Goal: Information Seeking & Learning: Learn about a topic

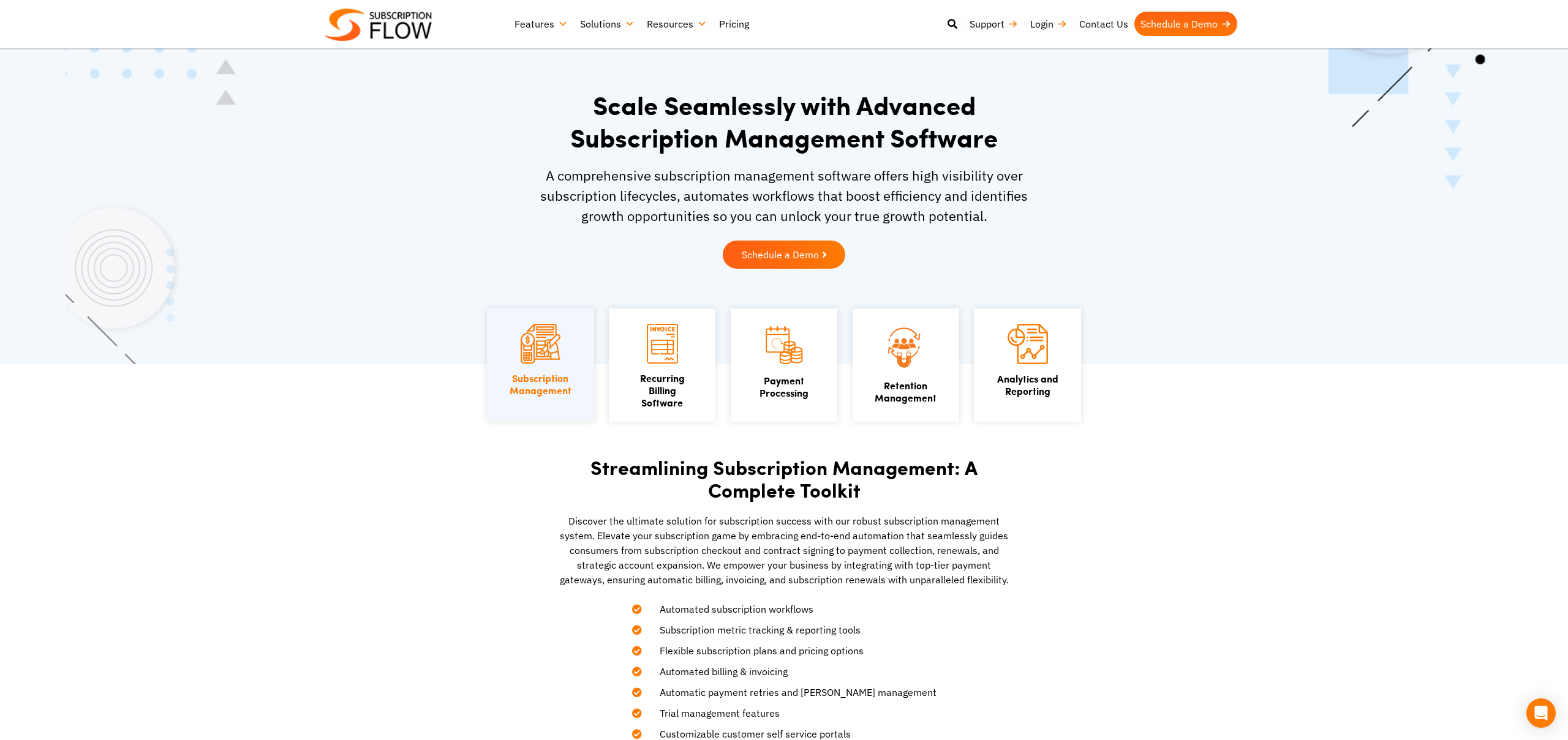
click at [740, 23] on link "Pricing" at bounding box center [734, 24] width 42 height 25
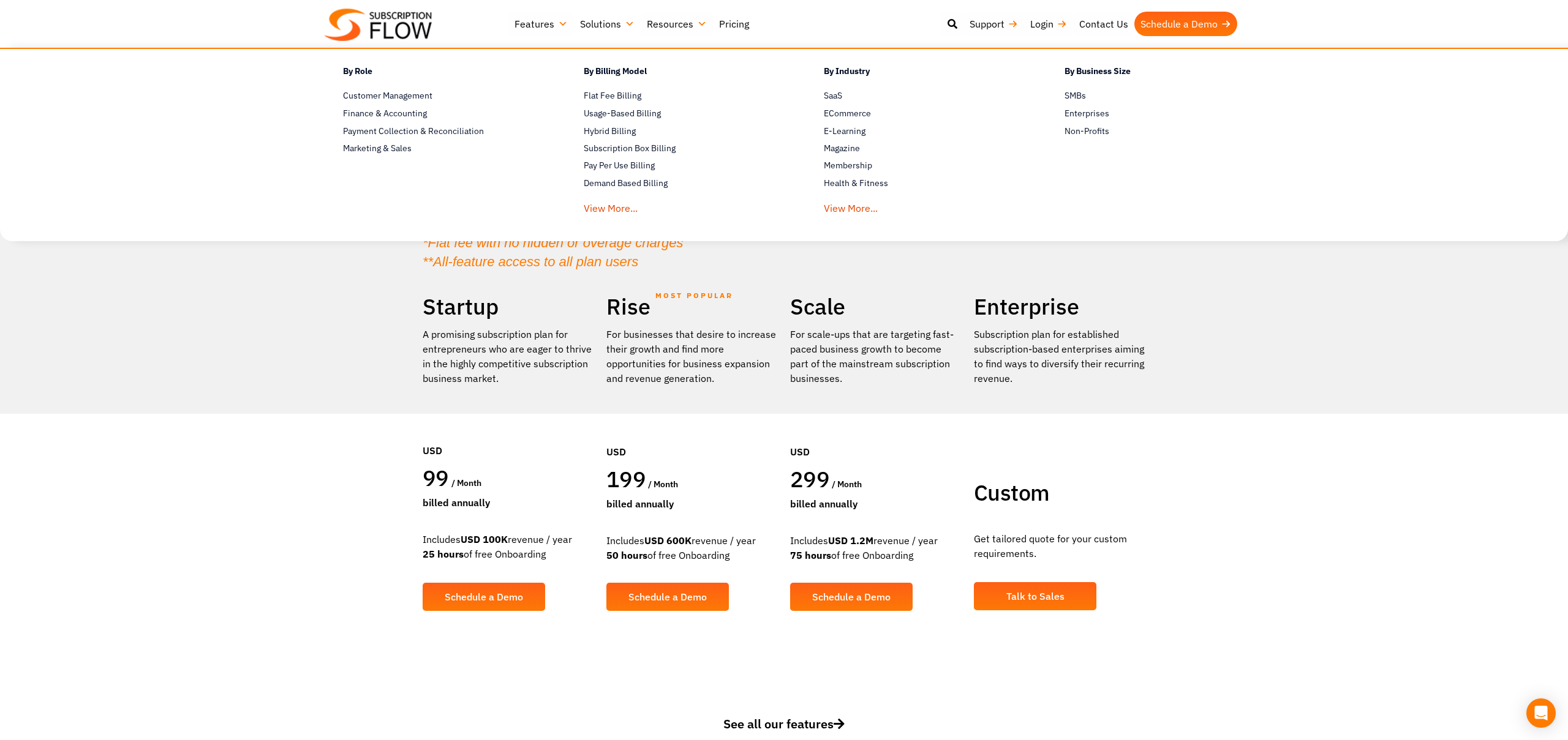
click at [627, 23] on link "Solutions" at bounding box center [607, 24] width 67 height 25
click at [857, 167] on link "Membership" at bounding box center [923, 166] width 198 height 15
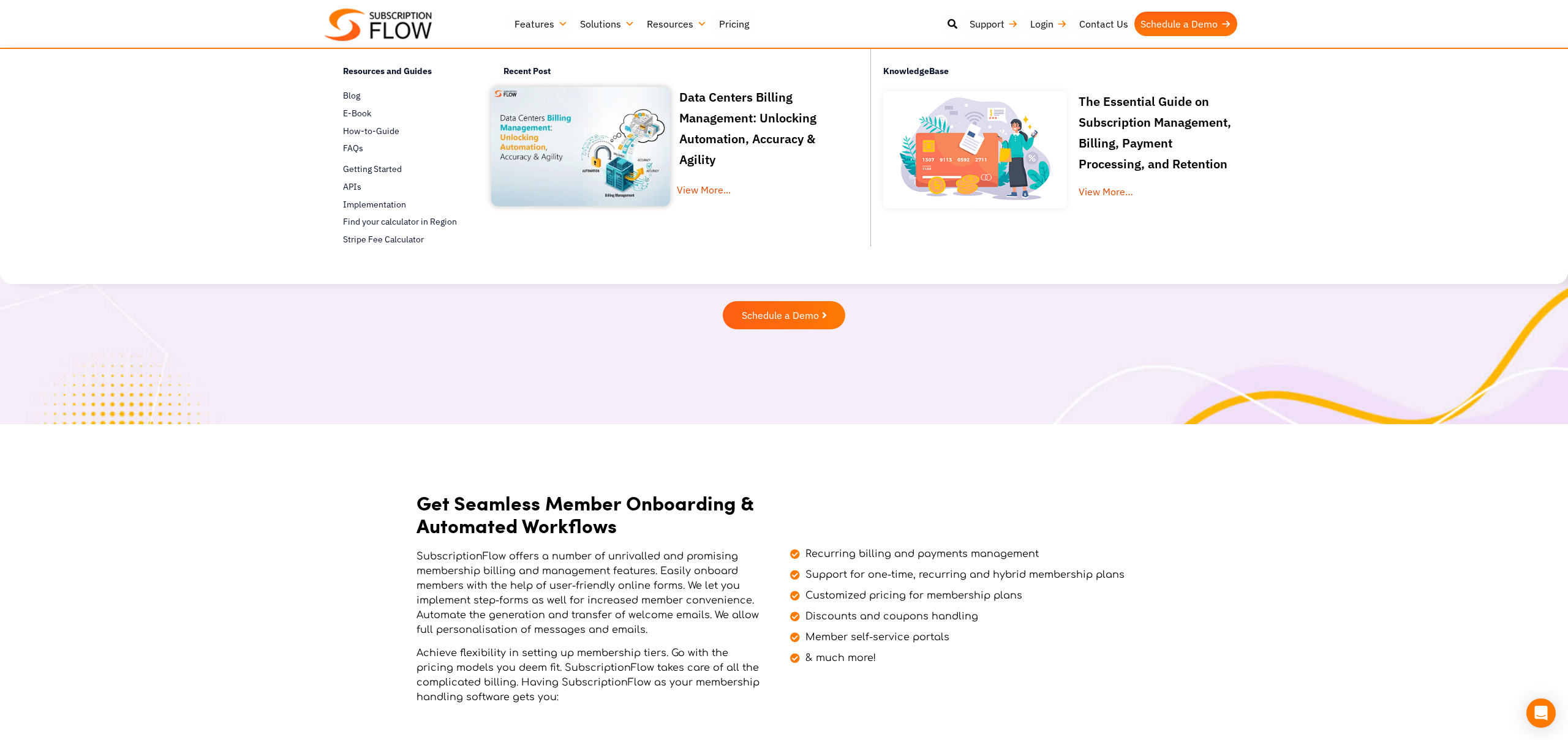
click at [694, 23] on link "Resources" at bounding box center [677, 24] width 72 height 25
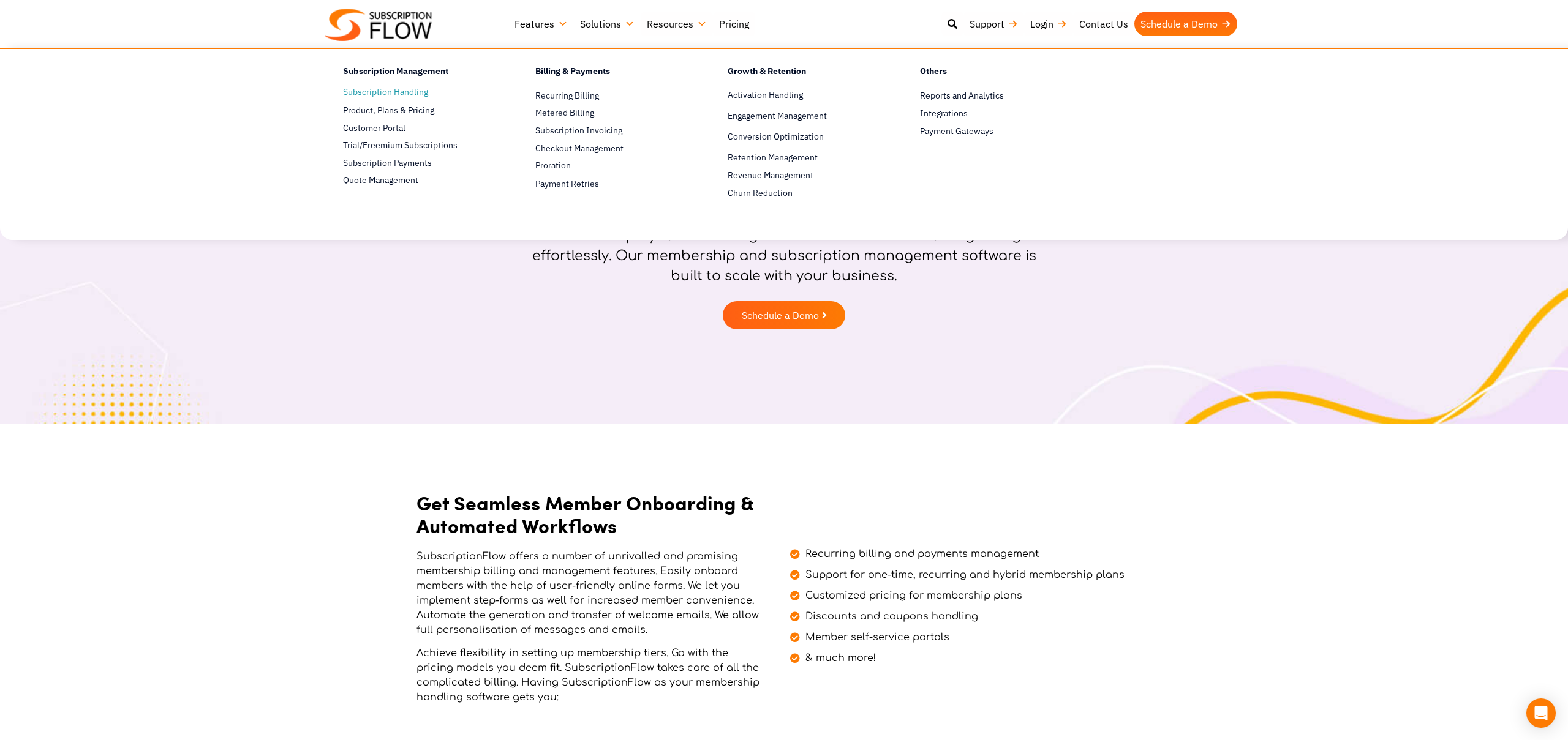
click at [403, 90] on link "Subscription Handling" at bounding box center [417, 92] width 149 height 15
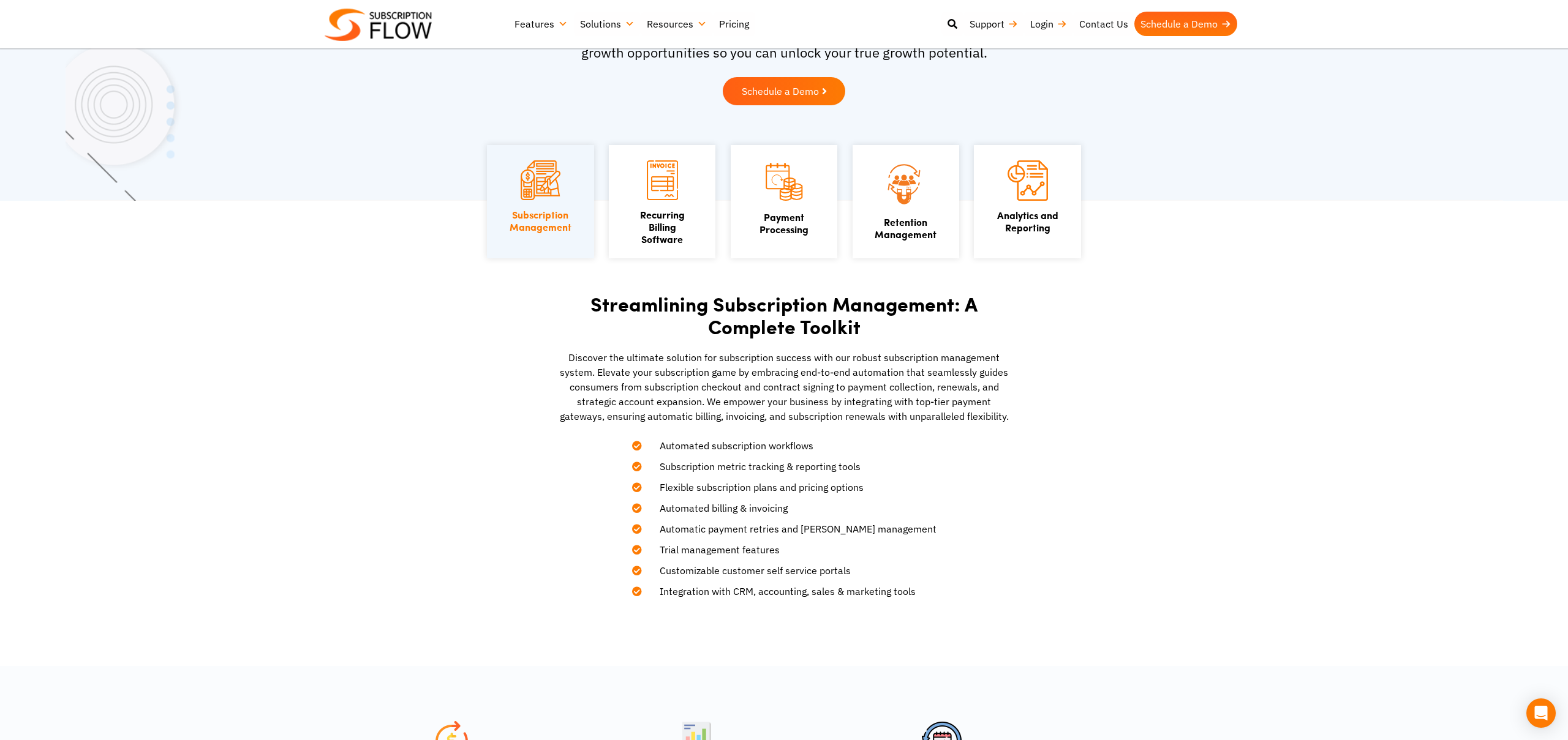
scroll to position [187, 0]
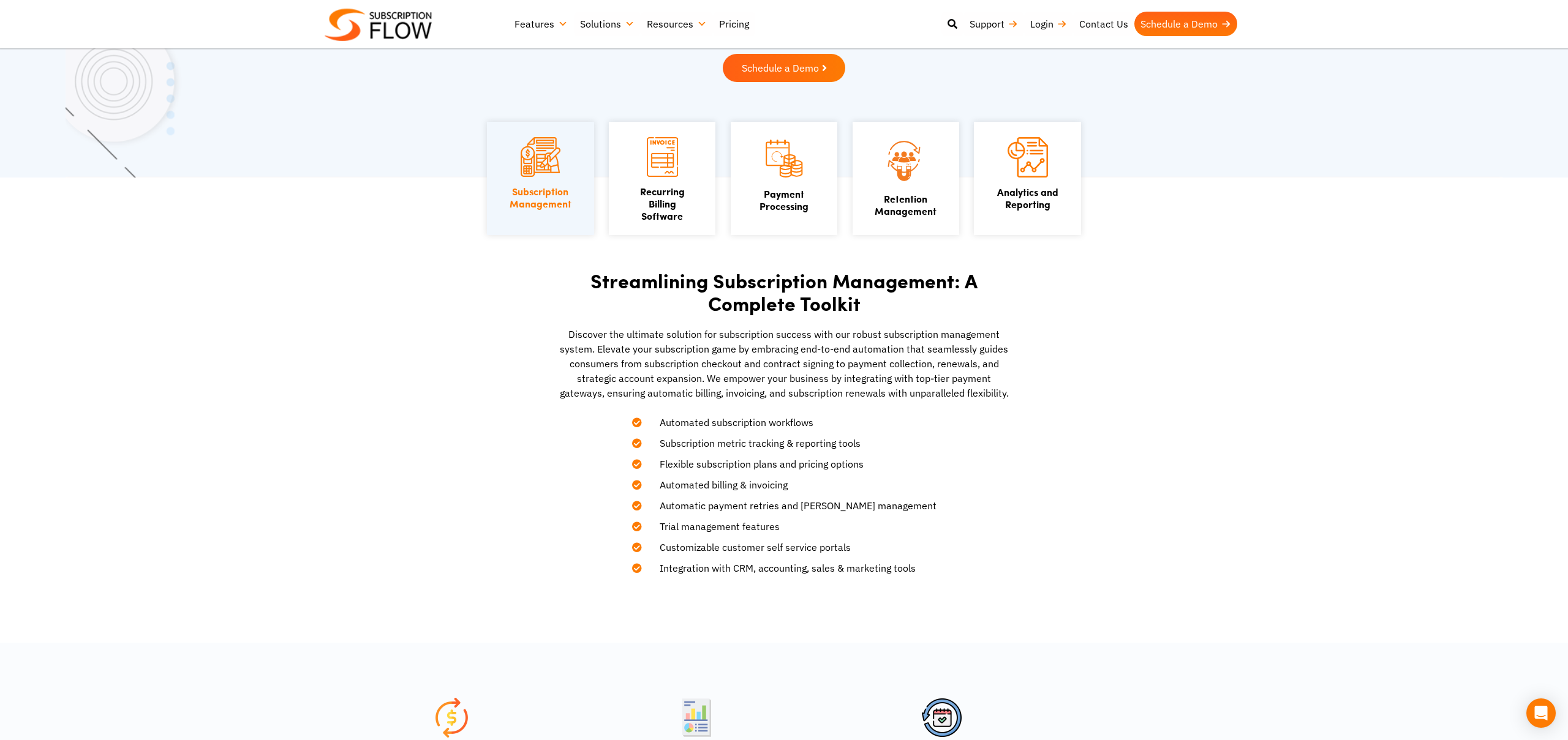
click at [1128, 361] on section "Streamlining Subscription Management: A Complete Toolkit Discover the ultimate …" at bounding box center [784, 410] width 1568 height 465
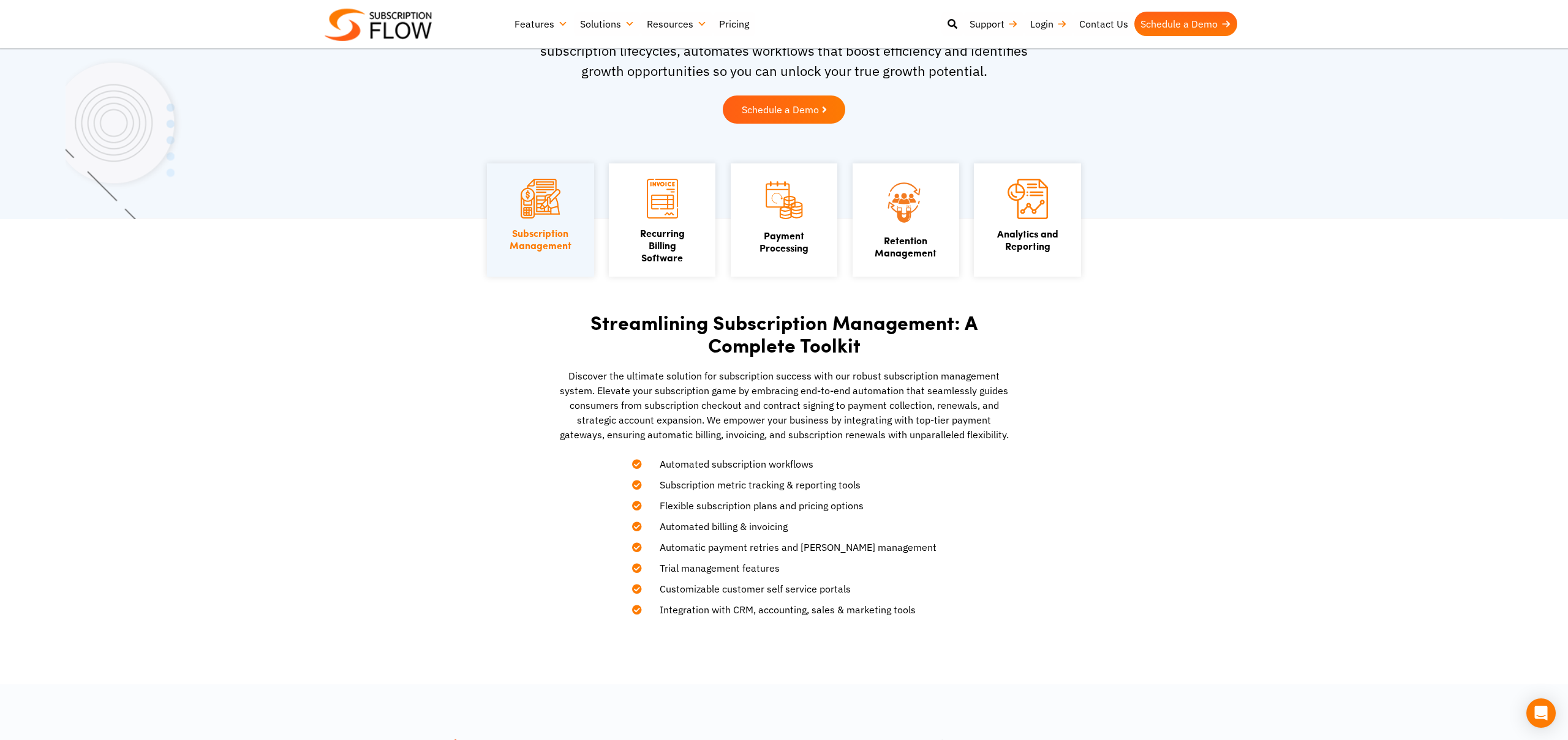
scroll to position [208, 0]
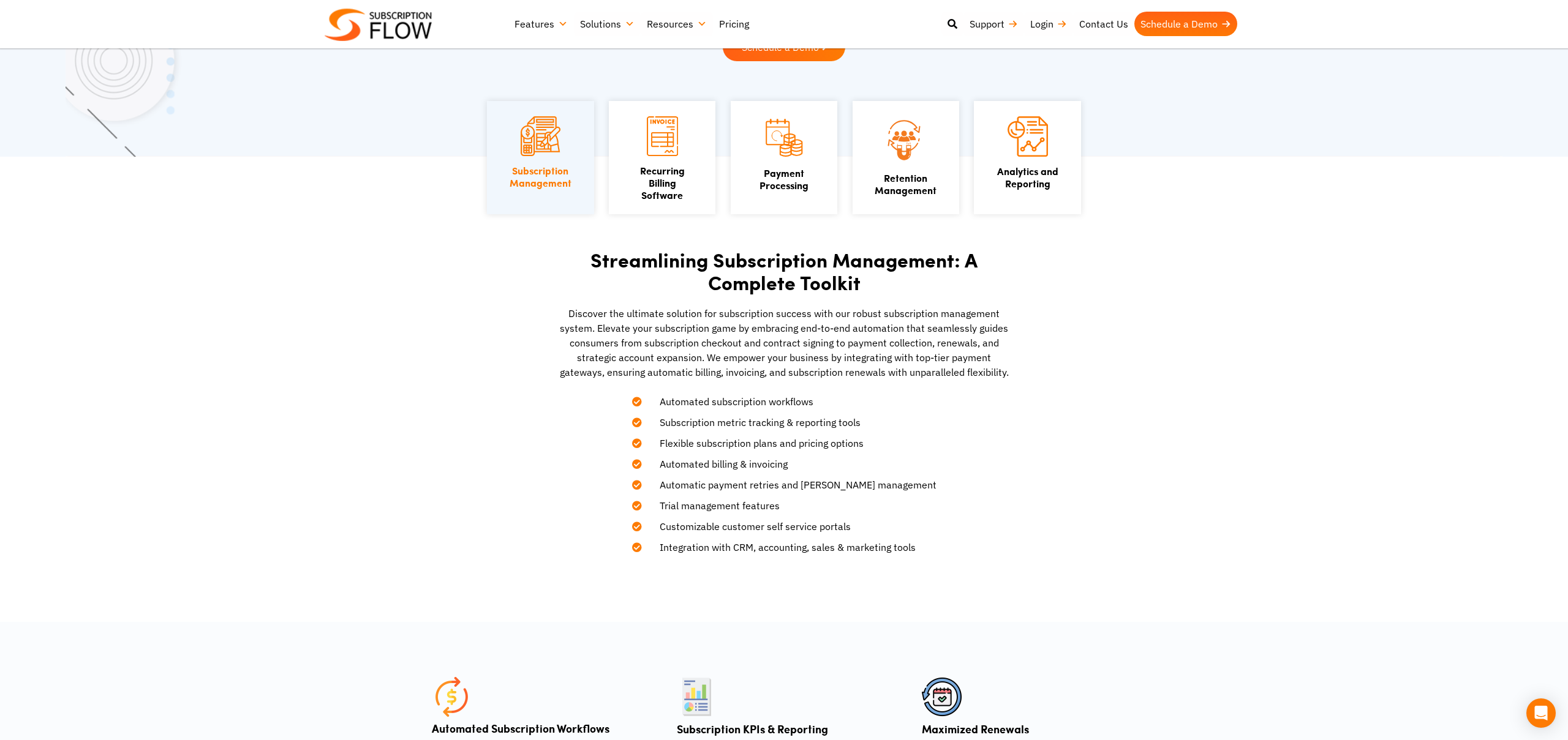
click at [730, 32] on link "Pricing" at bounding box center [734, 24] width 42 height 25
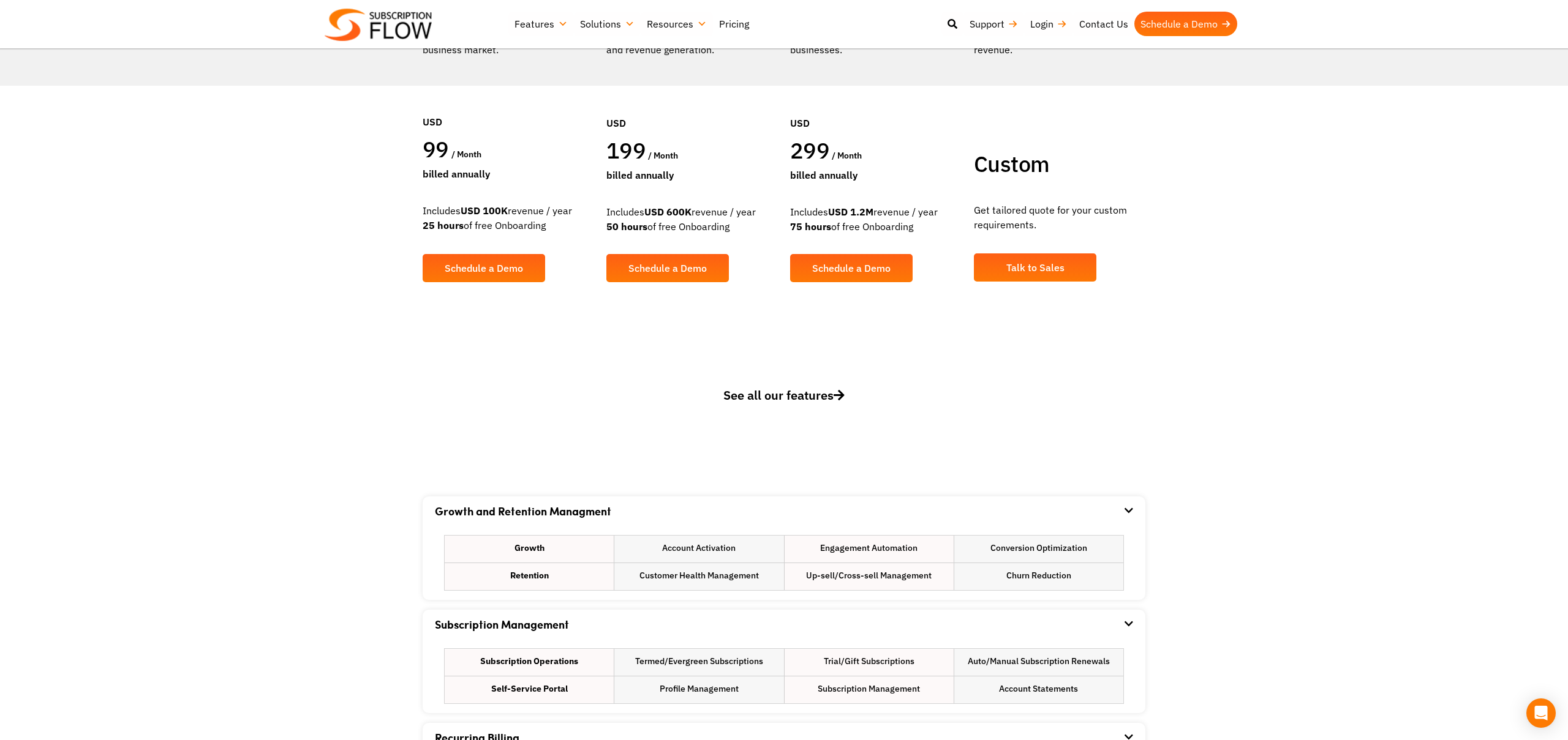
scroll to position [381, 0]
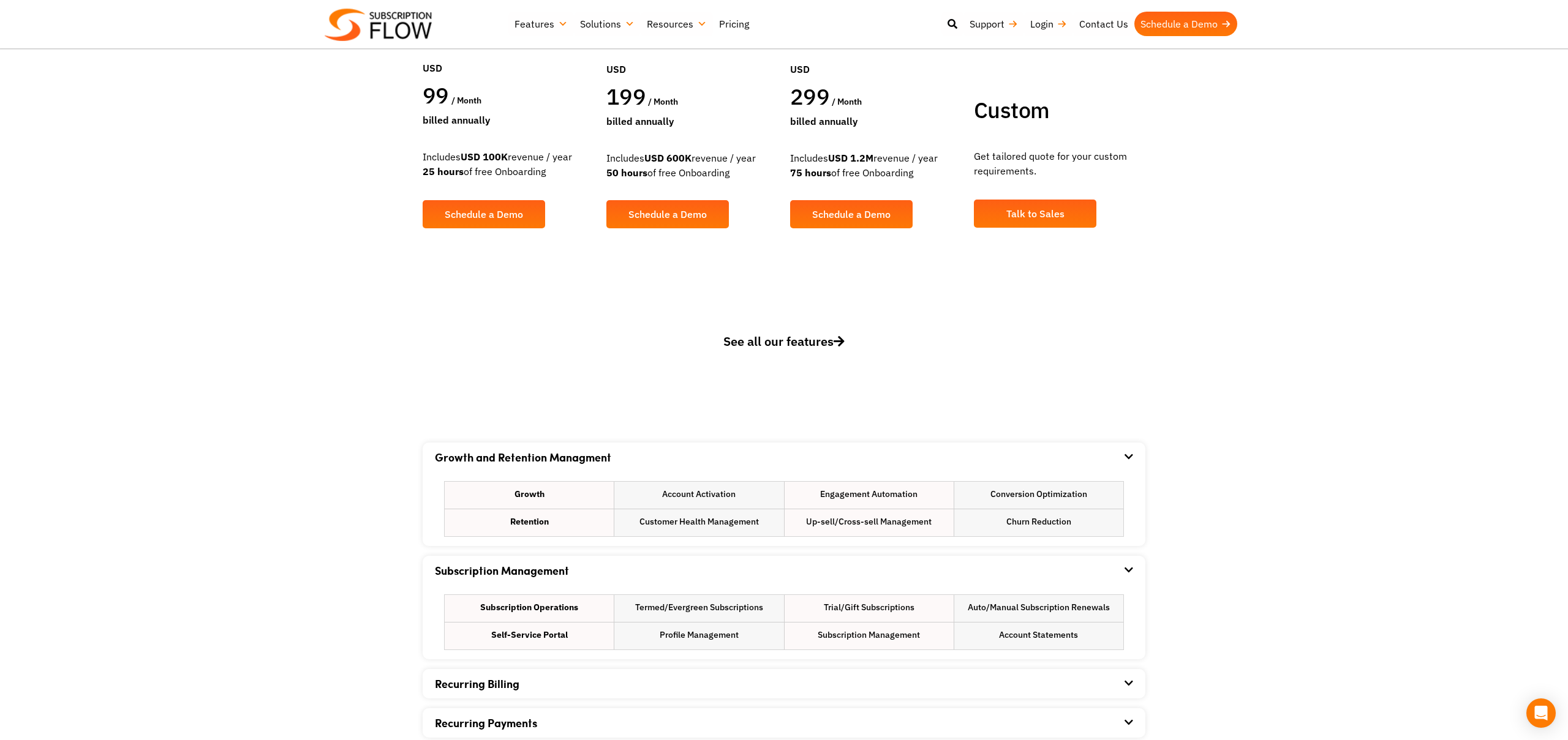
click at [794, 343] on span "See all our features" at bounding box center [784, 341] width 121 height 17
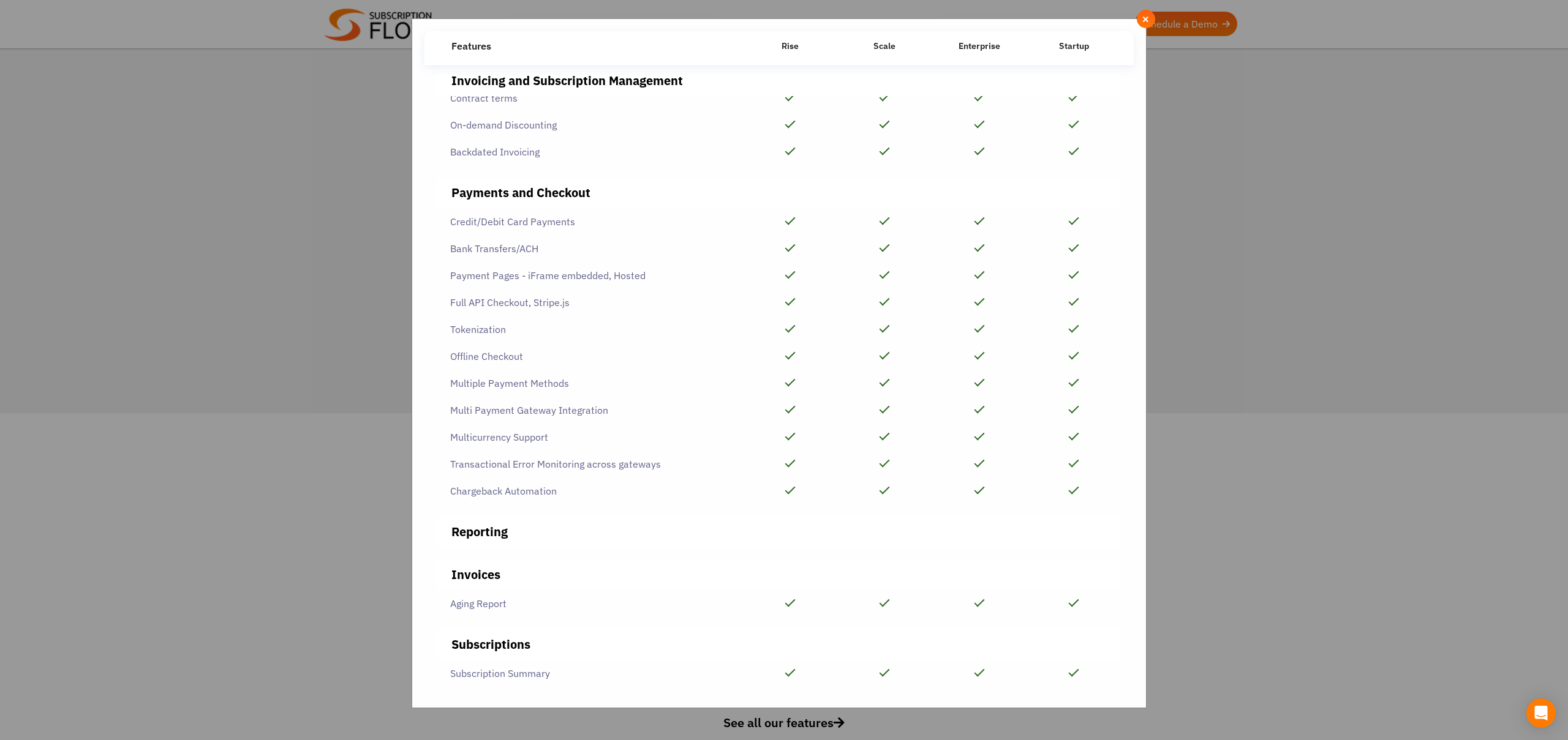
scroll to position [428, 0]
click at [1205, 455] on div "**********" at bounding box center [784, 370] width 1568 height 740
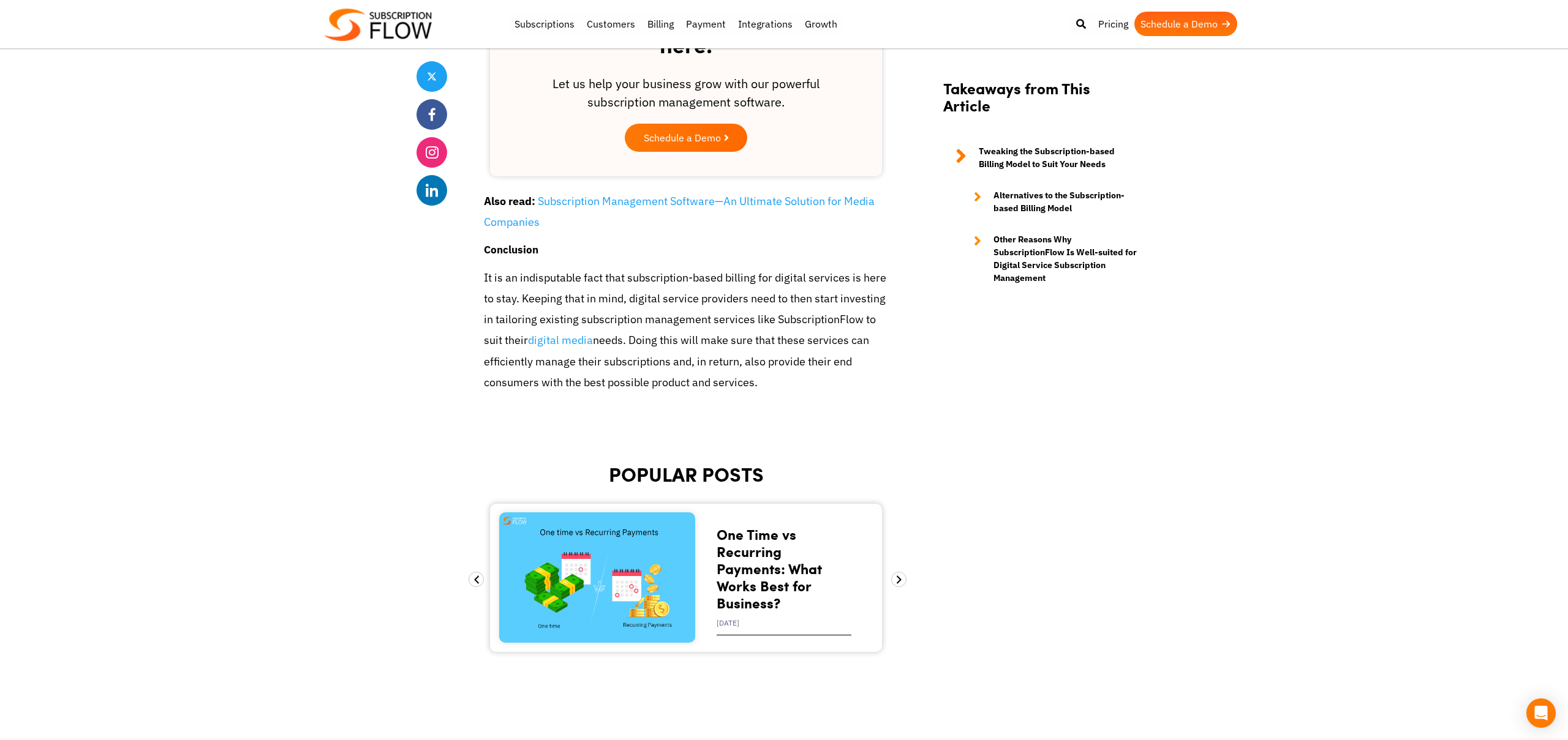
scroll to position [2461, 0]
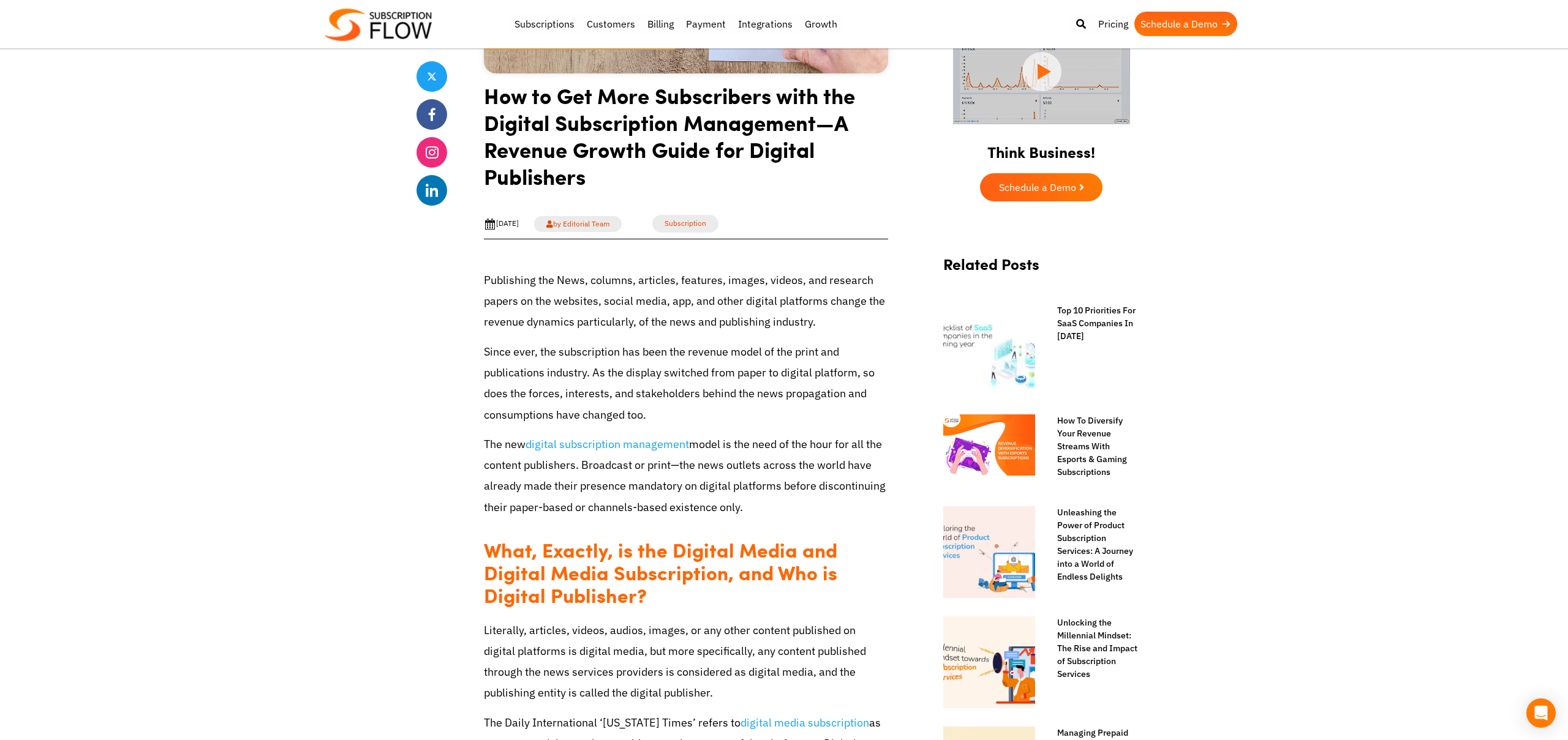
scroll to position [339, 0]
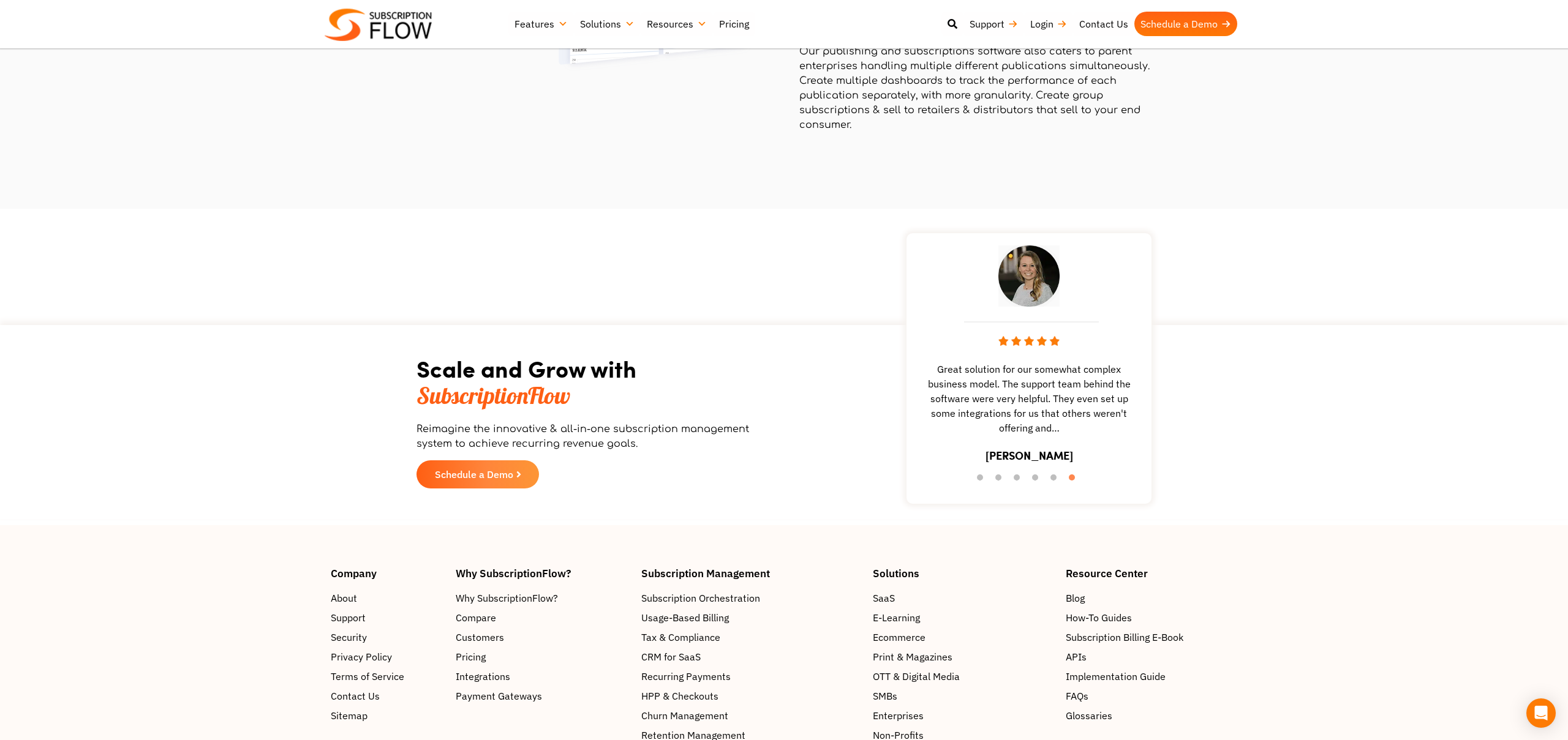
scroll to position [2238, 0]
